Goal: Information Seeking & Learning: Learn about a topic

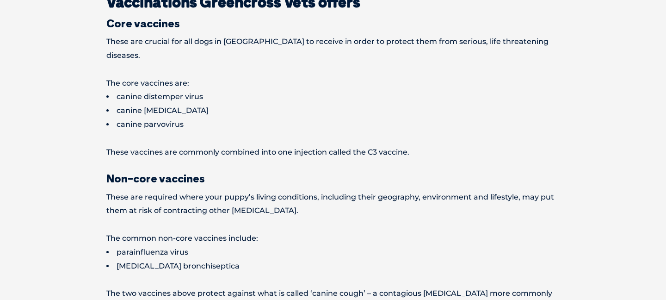
scroll to position [548, 0]
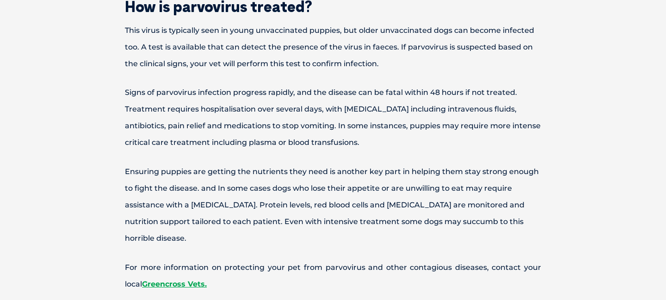
scroll to position [1632, 0]
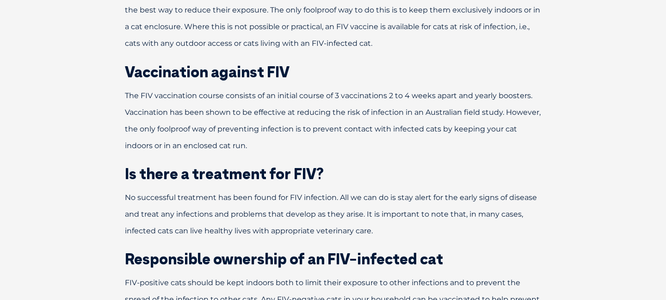
scroll to position [1439, 0]
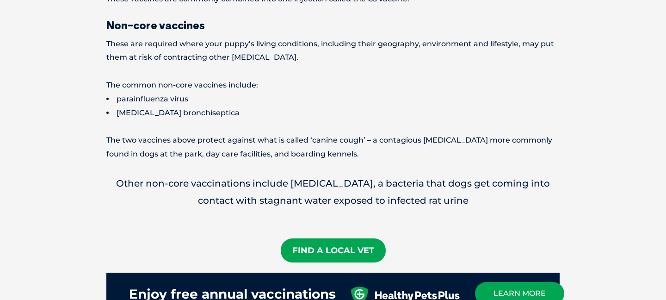
scroll to position [788, 0]
